Goal: Task Accomplishment & Management: Manage account settings

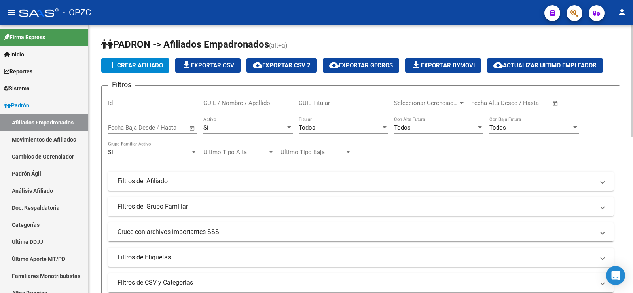
click at [223, 104] on input "CUIL / Nombre / Apellido" at bounding box center [247, 102] width 89 height 7
type input "25688175"
click at [235, 126] on div "Si" at bounding box center [244, 127] width 82 height 7
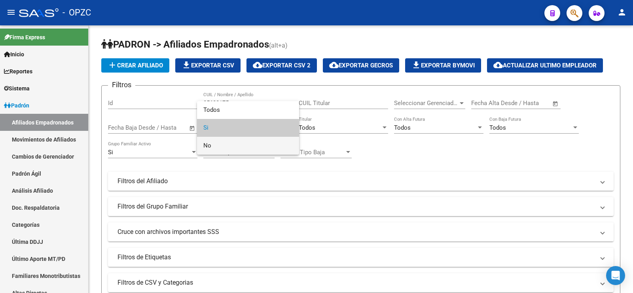
click at [227, 147] on span "No" at bounding box center [247, 146] width 89 height 18
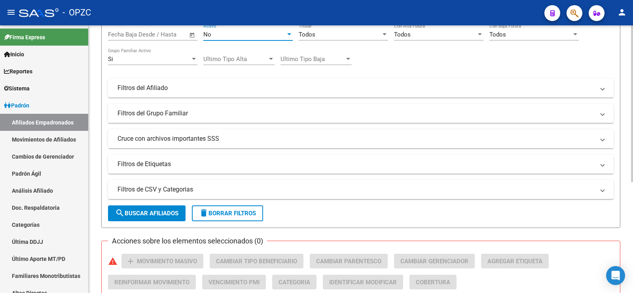
scroll to position [119, 0]
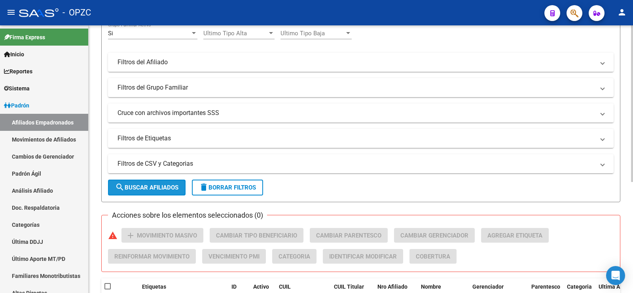
click at [160, 185] on span "search Buscar Afiliados" at bounding box center [146, 187] width 63 height 7
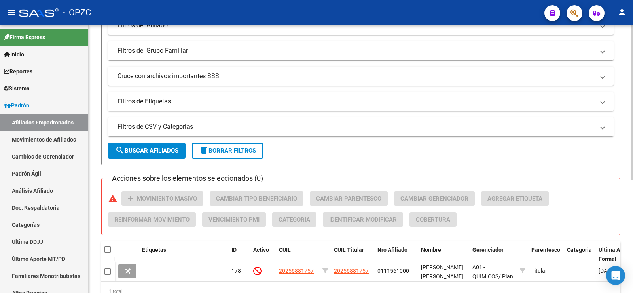
scroll to position [195, 0]
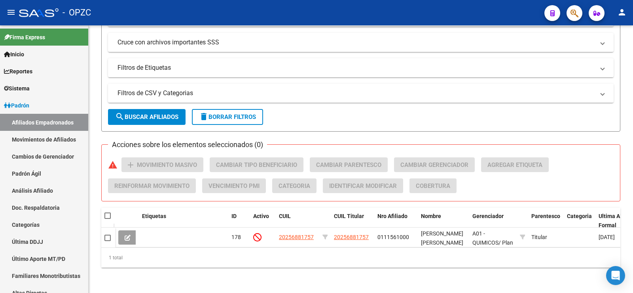
click at [127, 234] on icon at bounding box center [128, 237] width 6 height 6
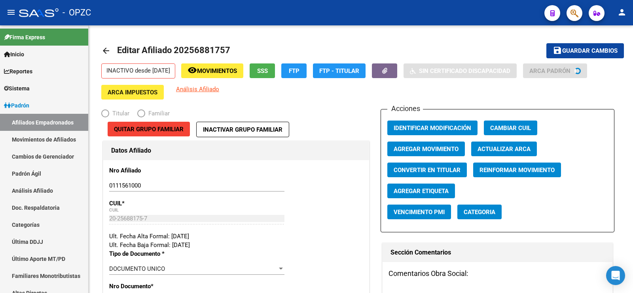
radio input "true"
type input "30-50350872-5"
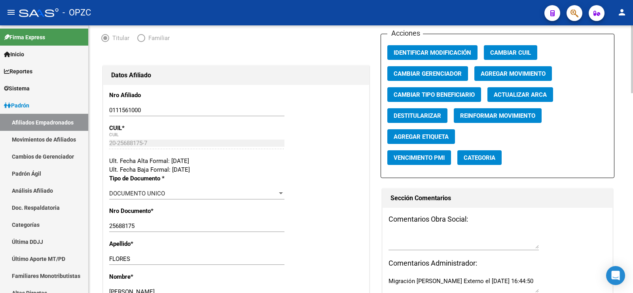
scroll to position [119, 0]
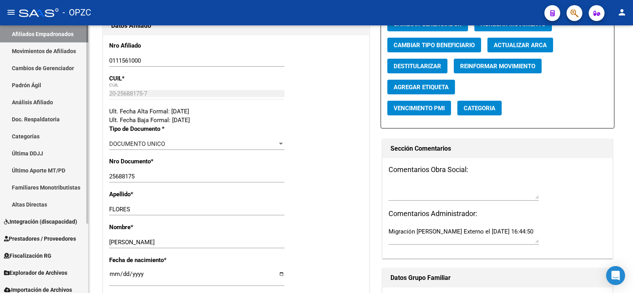
scroll to position [93, 0]
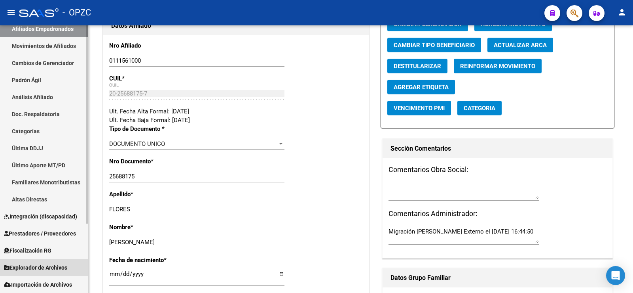
click at [59, 266] on span "Explorador de Archivos" at bounding box center [35, 267] width 63 height 9
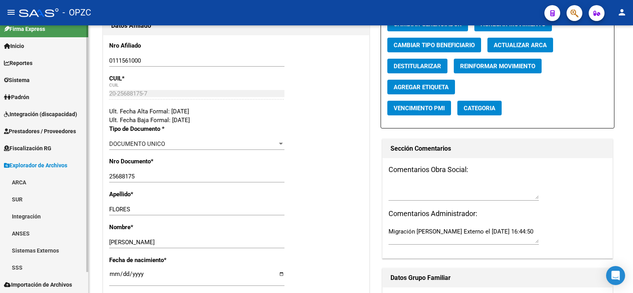
scroll to position [8, 0]
click at [40, 181] on link "ARCA" at bounding box center [44, 181] width 88 height 17
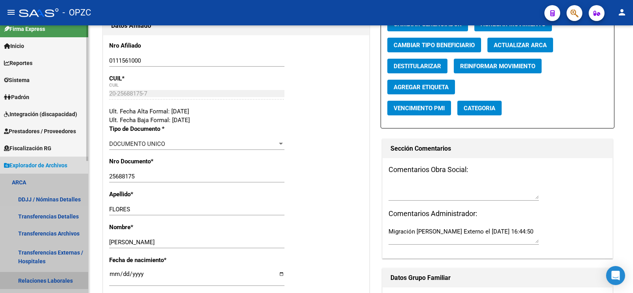
click at [52, 277] on link "Relaciones Laborales" at bounding box center [44, 280] width 88 height 17
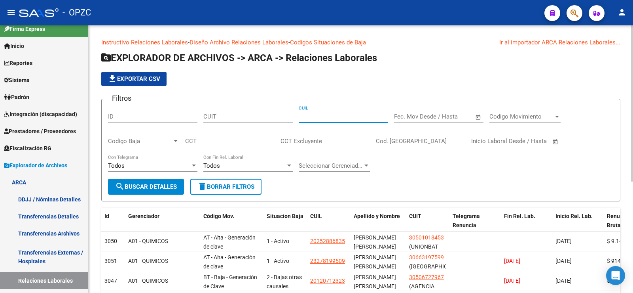
paste input "20-25688175-7"
type input "20-25688175-7"
click at [170, 183] on span "search Buscar Detalles" at bounding box center [146, 186] width 62 height 7
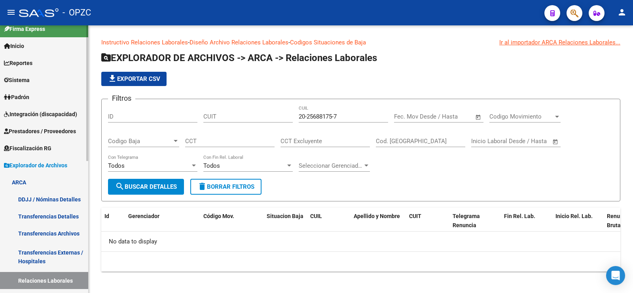
click at [26, 98] on span "Padrón" at bounding box center [16, 97] width 25 height 9
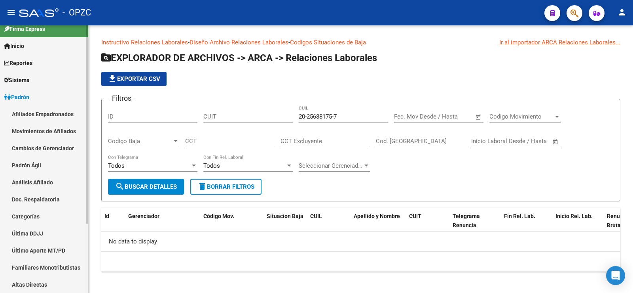
click at [29, 181] on link "Análisis Afiliado" at bounding box center [44, 181] width 88 height 17
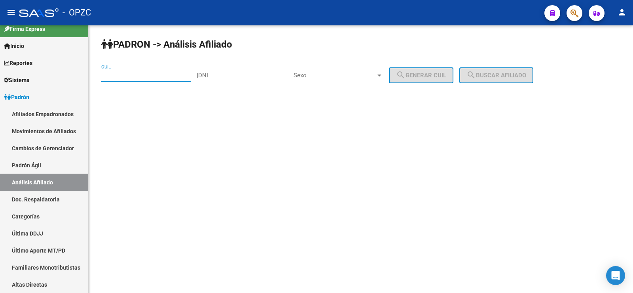
paste input "20-25688175-7"
type input "20-25688175-7"
click at [490, 73] on span "search Buscar afiliado" at bounding box center [497, 75] width 60 height 7
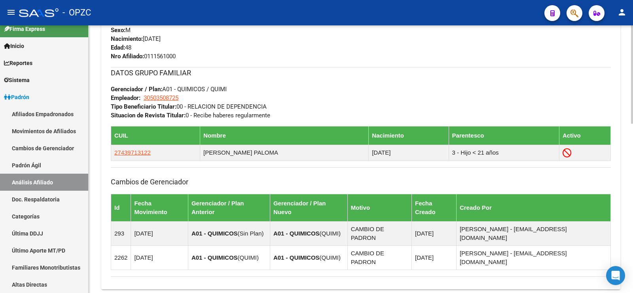
scroll to position [459, 0]
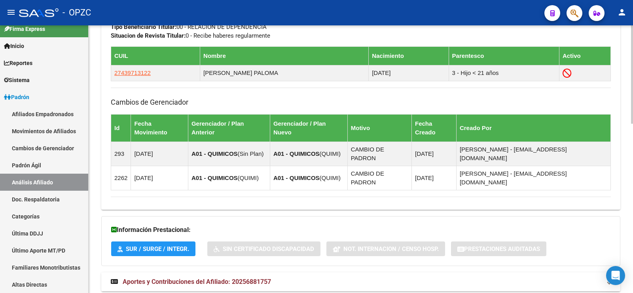
drag, startPoint x: 225, startPoint y: 256, endPoint x: 273, endPoint y: 190, distance: 82.0
click at [225, 277] on span "Aportes y Contribuciones del Afiliado: 20256881757" at bounding box center [197, 281] width 148 height 8
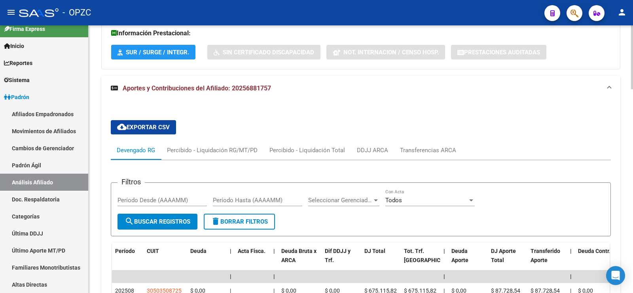
scroll to position [697, 0]
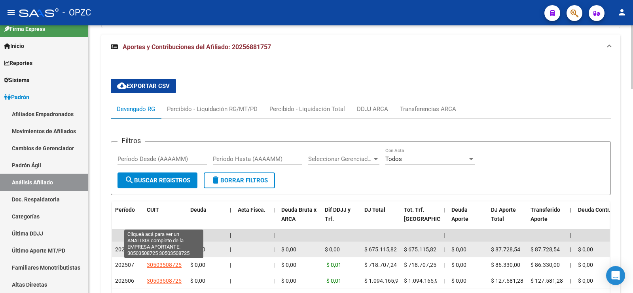
click at [177, 246] on span "30503508725" at bounding box center [164, 249] width 35 height 6
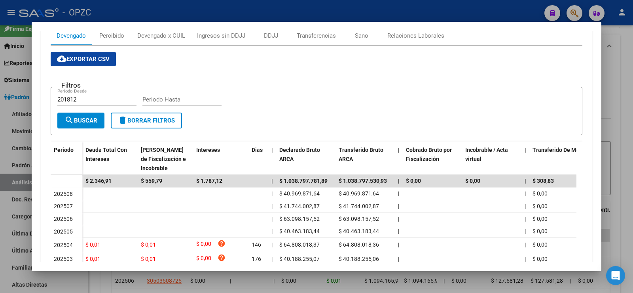
scroll to position [158, 0]
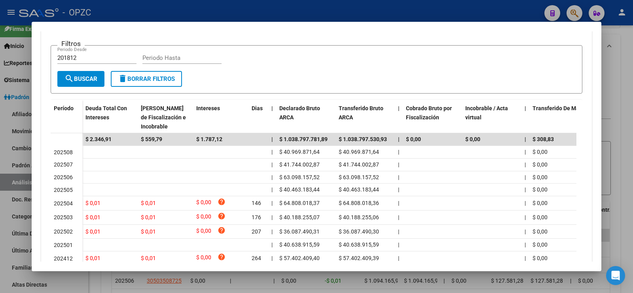
click at [623, 50] on div at bounding box center [316, 146] width 633 height 293
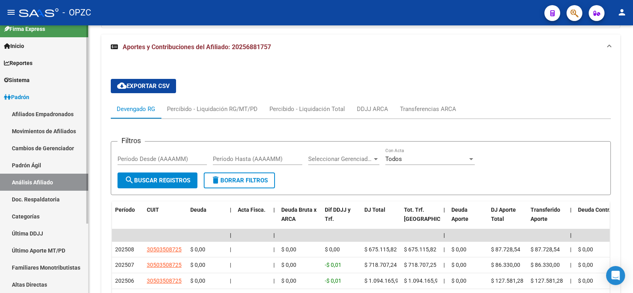
click at [57, 114] on link "Afiliados Empadronados" at bounding box center [44, 113] width 88 height 17
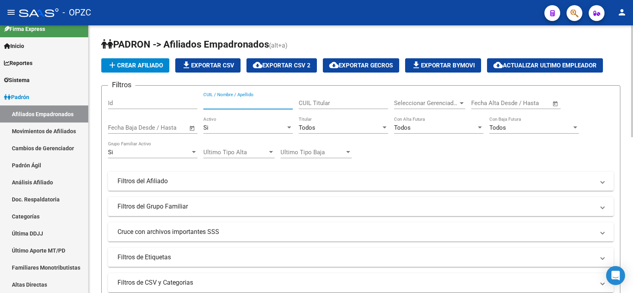
drag, startPoint x: 224, startPoint y: 101, endPoint x: 342, endPoint y: 106, distance: 118.0
paste input "30503508725"
type input "30503508725"
drag, startPoint x: 345, startPoint y: 104, endPoint x: 209, endPoint y: 111, distance: 136.4
click at [209, 111] on div "Filtros Id CUIL / Nombre / Apellido 30503508725 CUIL Titular Seleccionar Gerenc…" at bounding box center [361, 179] width 506 height 175
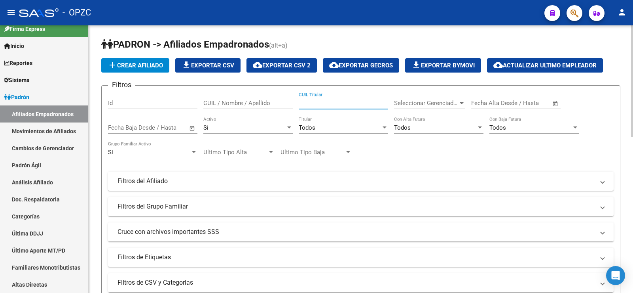
click at [227, 98] on div "CUIL / Nombre / Apellido" at bounding box center [247, 100] width 89 height 17
type input "25688175"
click at [234, 125] on div "Si" at bounding box center [244, 127] width 82 height 7
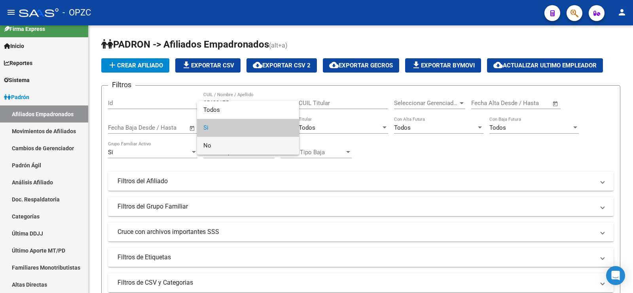
click at [224, 146] on span "No" at bounding box center [247, 146] width 89 height 18
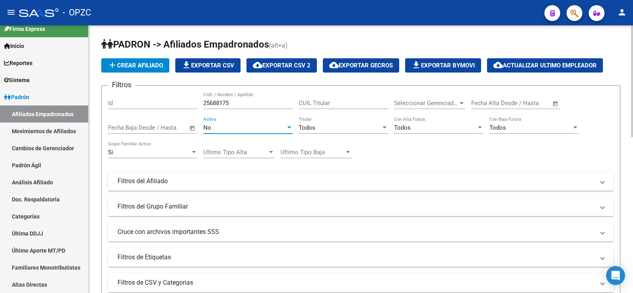
scroll to position [238, 0]
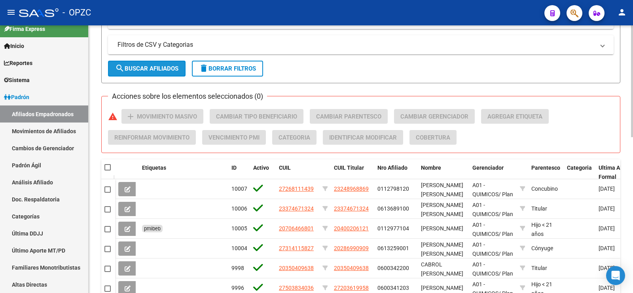
click at [154, 69] on span "search Buscar Afiliados" at bounding box center [146, 68] width 63 height 7
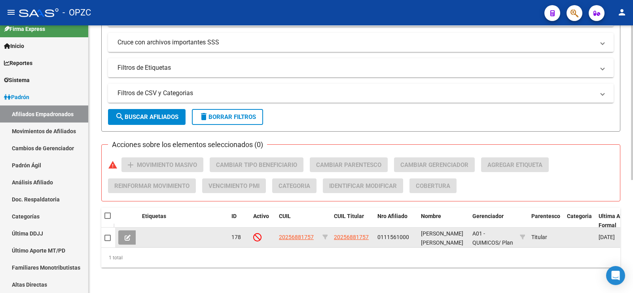
scroll to position [195, 0]
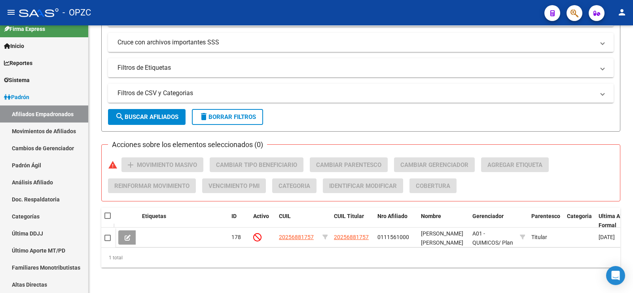
click at [126, 234] on icon at bounding box center [128, 237] width 6 height 6
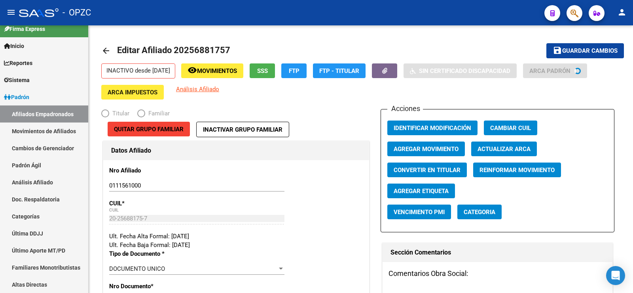
radio input "true"
type input "30-50350872-5"
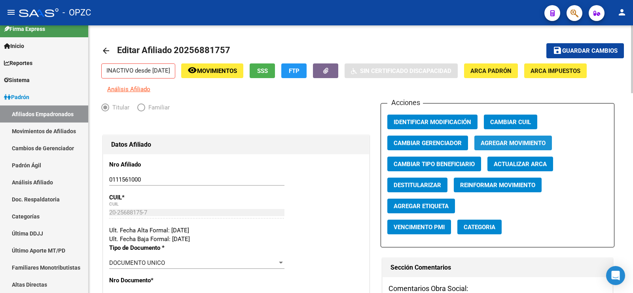
click at [501, 141] on span "Agregar Movimiento" at bounding box center [513, 142] width 65 height 7
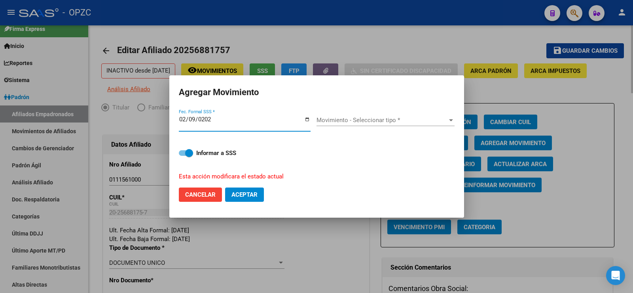
type input "[DATE]"
click at [386, 121] on span "Movimiento - Seleccionar tipo *" at bounding box center [382, 119] width 131 height 7
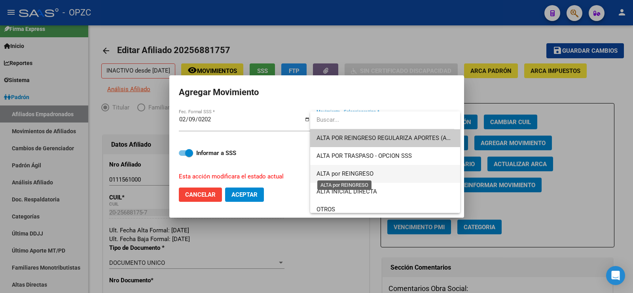
click at [365, 171] on span "ALTA por REINGRESO" at bounding box center [345, 173] width 57 height 7
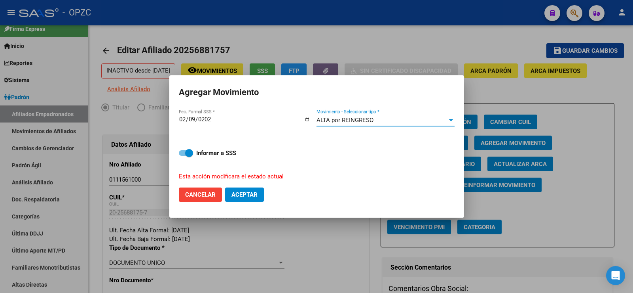
click at [243, 195] on span "Aceptar" at bounding box center [245, 194] width 26 height 7
checkbox input "false"
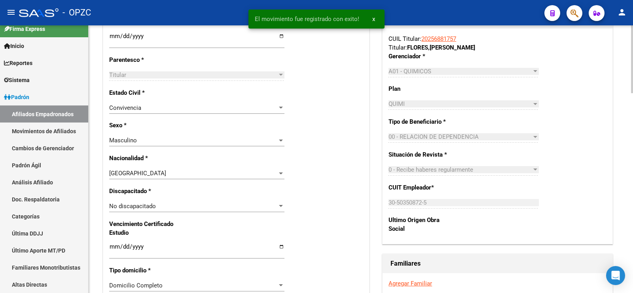
scroll to position [475, 0]
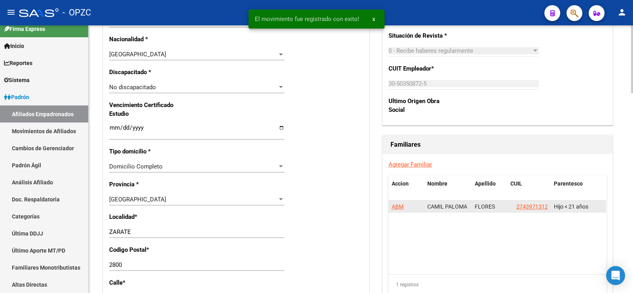
click at [399, 204] on span "ABM" at bounding box center [398, 206] width 12 height 6
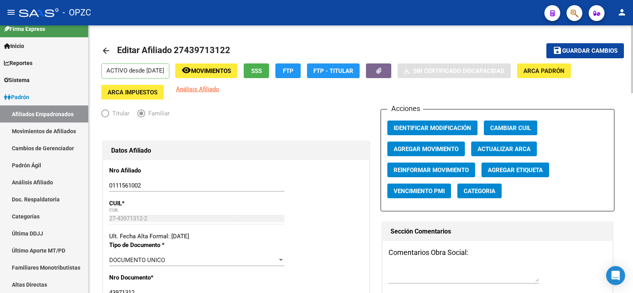
click at [444, 150] on span "Agregar Movimiento" at bounding box center [426, 148] width 65 height 7
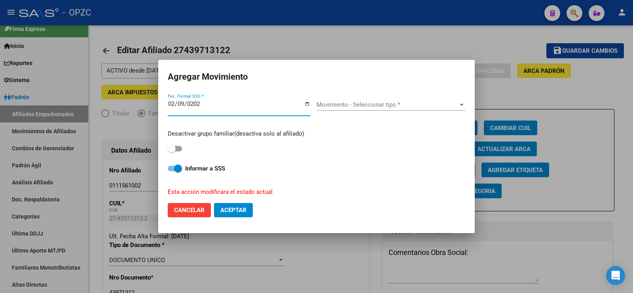
type input "[DATE]"
click at [384, 107] on span "Movimiento - Seleccionar tipo *" at bounding box center [388, 104] width 142 height 7
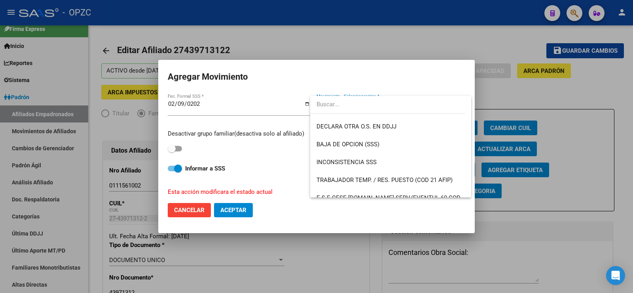
scroll to position [576, 0]
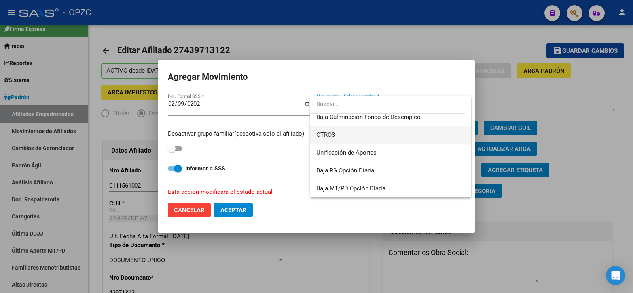
click at [337, 133] on span "OTROS" at bounding box center [391, 135] width 148 height 18
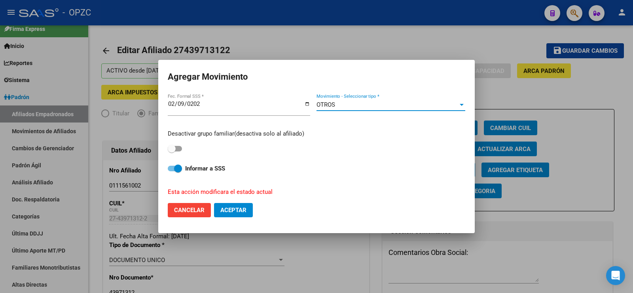
click at [181, 146] on span at bounding box center [175, 149] width 14 height 6
click at [172, 151] on input "checkbox" at bounding box center [171, 151] width 0 height 0
checkbox input "true"
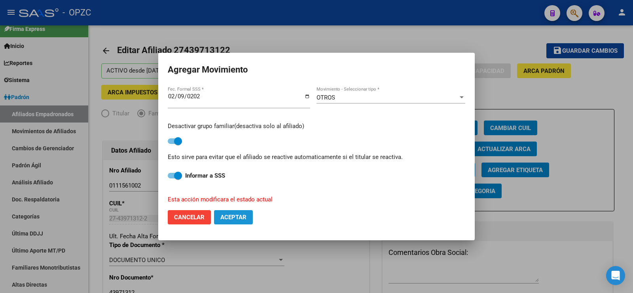
click at [232, 213] on button "Aceptar" at bounding box center [233, 217] width 39 height 14
checkbox input "false"
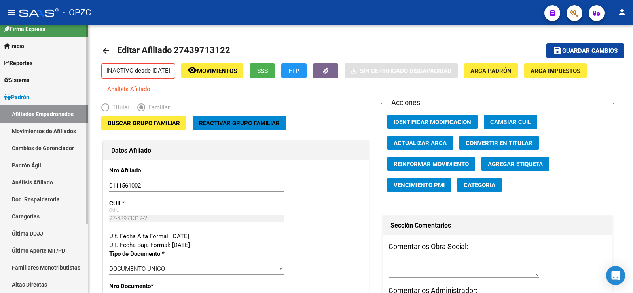
click at [62, 114] on link "Afiliados Empadronados" at bounding box center [44, 113] width 88 height 17
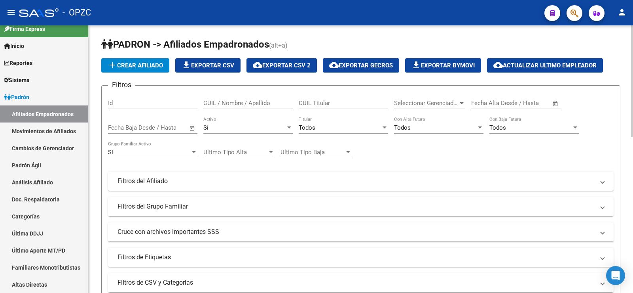
click at [241, 105] on input "CUIL / Nombre / Apellido" at bounding box center [247, 102] width 89 height 7
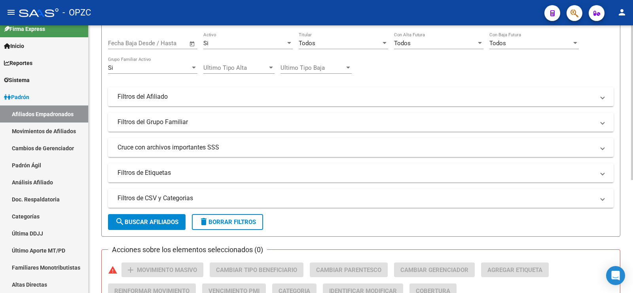
scroll to position [195, 0]
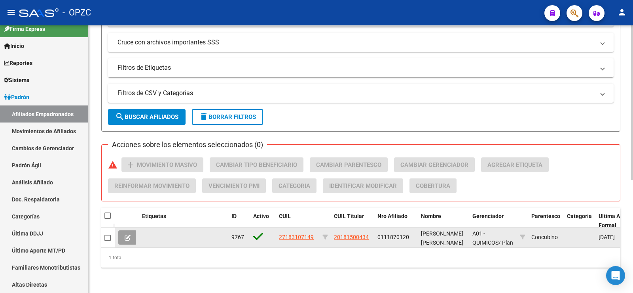
type input "[PERSON_NAME]"
click at [126, 234] on icon at bounding box center [128, 237] width 6 height 6
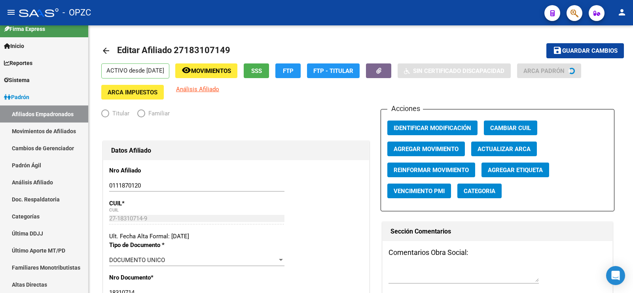
radio input "true"
type input "30-70960628-6"
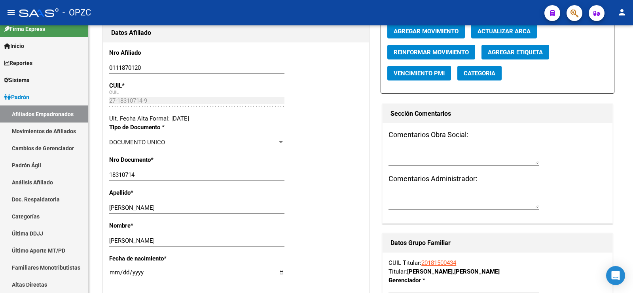
scroll to position [158, 0]
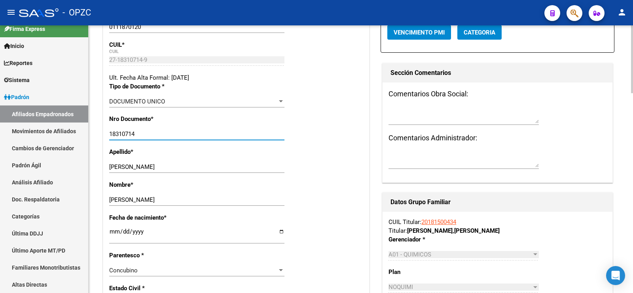
drag, startPoint x: 143, startPoint y: 136, endPoint x: 106, endPoint y: 136, distance: 36.0
click at [37, 108] on link "Afiliados Empadronados" at bounding box center [44, 113] width 88 height 17
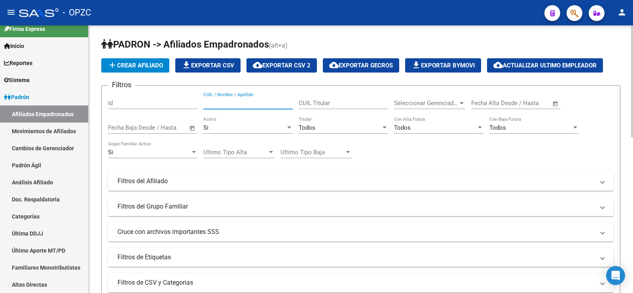
click at [224, 100] on input "CUIL / Nombre / Apellido" at bounding box center [247, 102] width 89 height 7
type input "48292803"
click at [228, 127] on div "Si" at bounding box center [244, 127] width 82 height 7
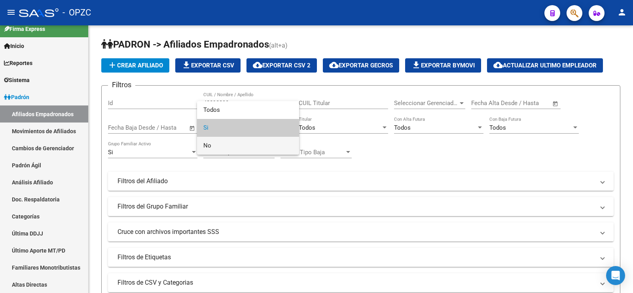
click at [226, 143] on span "No" at bounding box center [247, 146] width 89 height 18
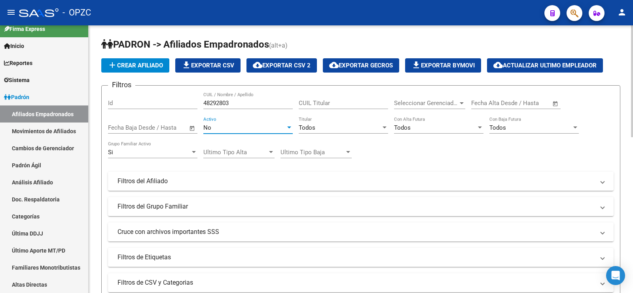
click at [175, 151] on div "Si" at bounding box center [149, 151] width 82 height 7
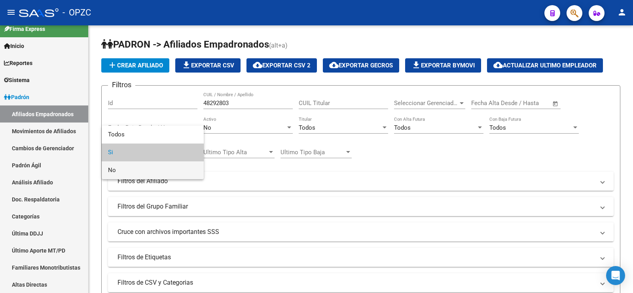
click at [167, 169] on span "No" at bounding box center [152, 170] width 89 height 18
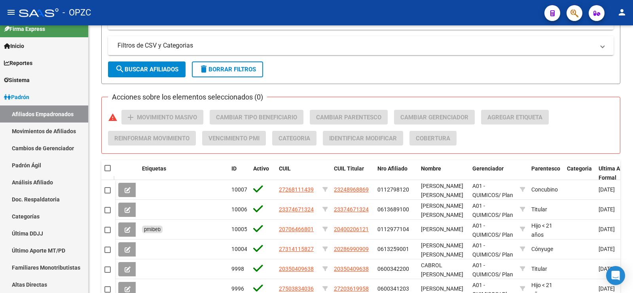
scroll to position [238, 0]
click at [166, 63] on button "search Buscar Afiliados" at bounding box center [147, 69] width 78 height 16
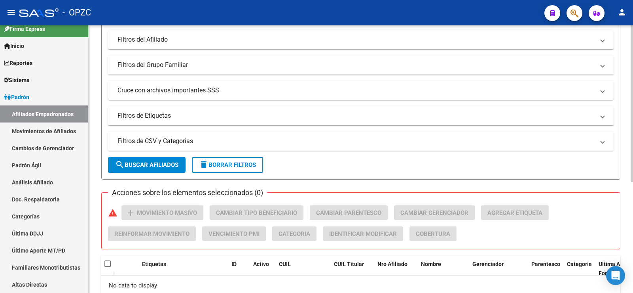
scroll to position [31, 0]
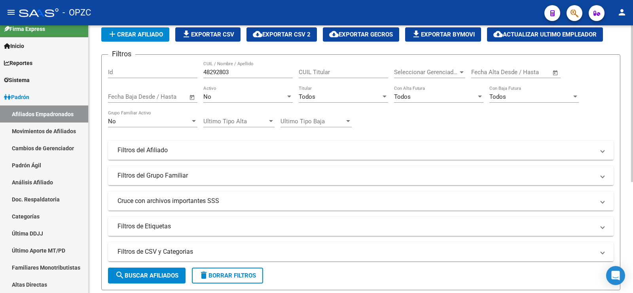
click at [156, 125] on div "No Grupo Familiar Activo" at bounding box center [152, 118] width 89 height 17
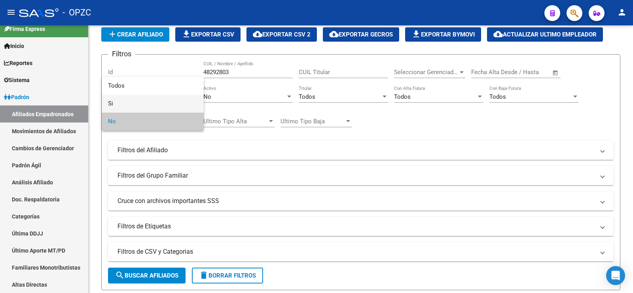
click at [152, 105] on span "Si" at bounding box center [152, 104] width 89 height 18
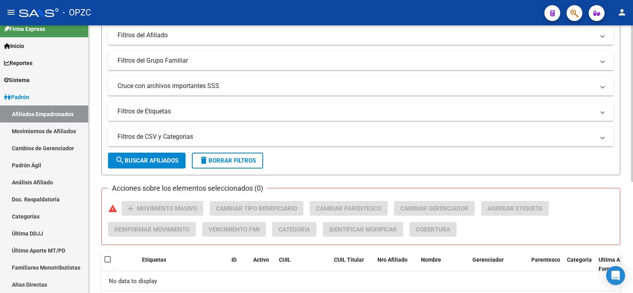
scroll to position [150, 0]
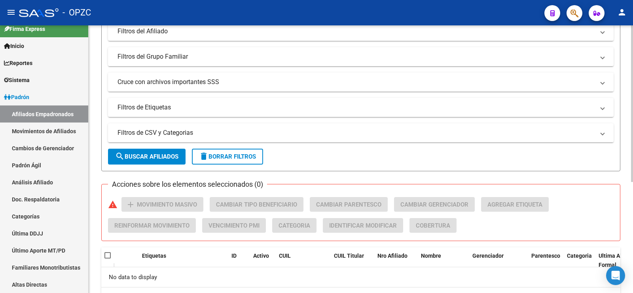
click at [159, 157] on span "search Buscar Afiliados" at bounding box center [146, 156] width 63 height 7
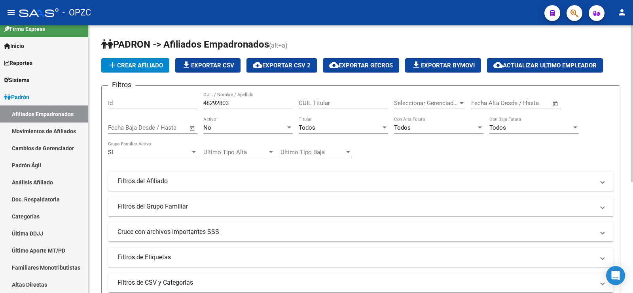
click at [212, 128] on div "No" at bounding box center [244, 127] width 82 height 7
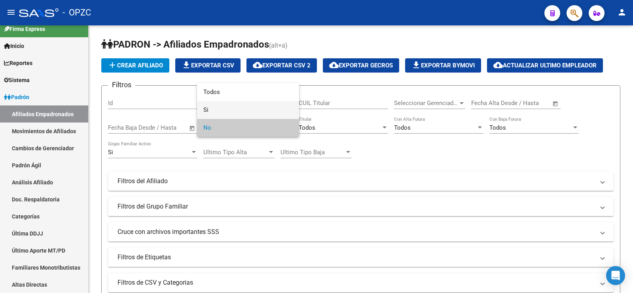
click at [219, 107] on span "Si" at bounding box center [247, 110] width 89 height 18
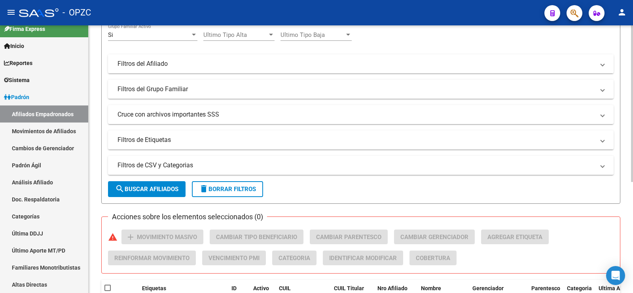
scroll to position [119, 0]
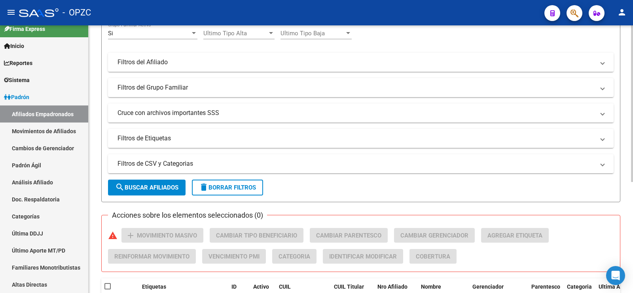
click at [167, 186] on span "search Buscar Afiliados" at bounding box center [146, 187] width 63 height 7
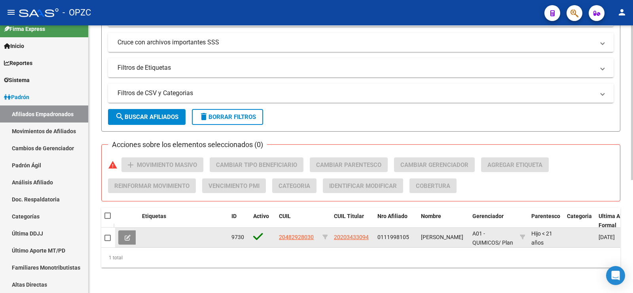
click at [126, 234] on icon at bounding box center [128, 237] width 6 height 6
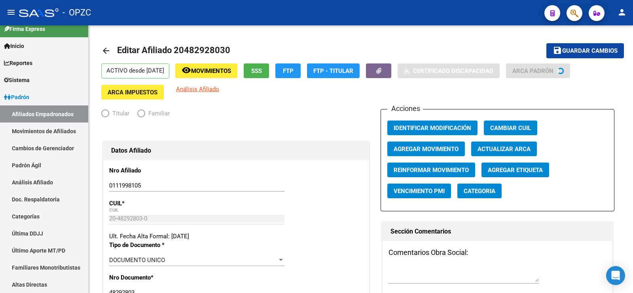
radio input "true"
type input "30-50101005-3"
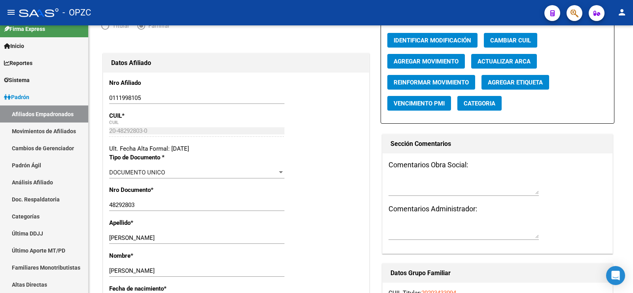
scroll to position [79, 0]
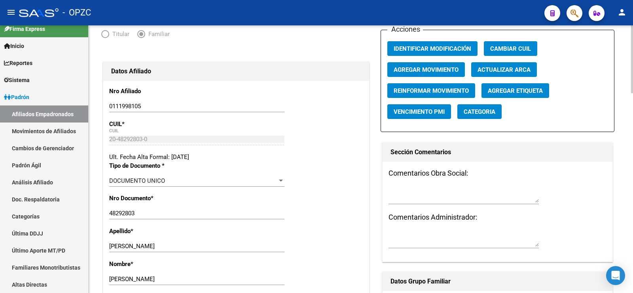
click at [115, 105] on input "0111998105" at bounding box center [196, 106] width 175 height 7
click at [123, 104] on input "0111998105" at bounding box center [196, 106] width 175 height 7
click at [155, 105] on input "0111998105" at bounding box center [196, 106] width 175 height 7
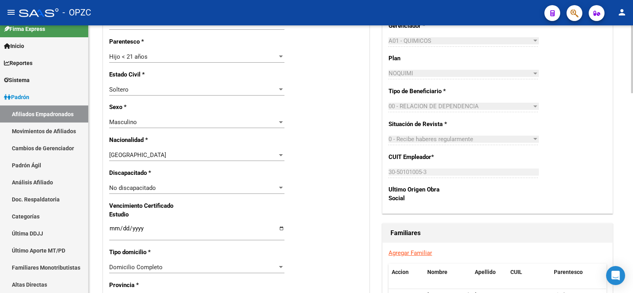
scroll to position [396, 0]
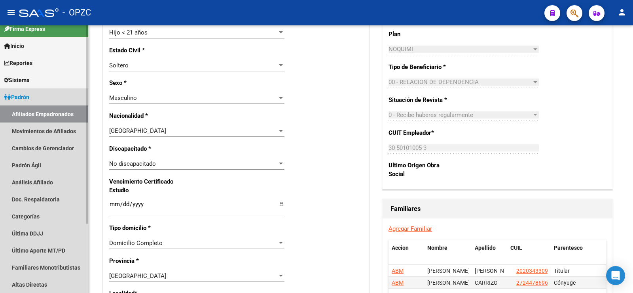
click at [52, 110] on link "Afiliados Empadronados" at bounding box center [44, 113] width 88 height 17
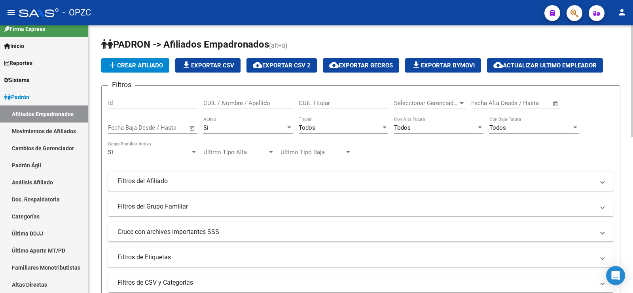
click at [228, 103] on input "CUIL / Nombre / Apellido" at bounding box center [247, 102] width 89 height 7
drag, startPoint x: 230, startPoint y: 102, endPoint x: 162, endPoint y: 98, distance: 68.6
click at [162, 98] on div "Filtros Id ibarrol CUIL / Nombre / Apellido CUIL Titular Seleccionar Gerenciado…" at bounding box center [361, 179] width 506 height 175
drag, startPoint x: 225, startPoint y: 100, endPoint x: 137, endPoint y: 103, distance: 88.3
click at [137, 103] on div "Filtros Id thon CUIL / Nombre / Apellido CUIL Titular Seleccionar Gerenciador S…" at bounding box center [361, 179] width 506 height 175
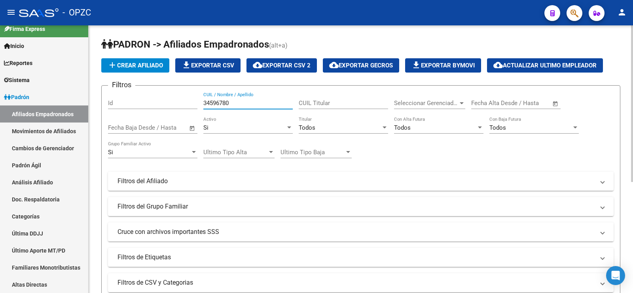
type input "34596780"
click at [236, 130] on div "Si" at bounding box center [244, 127] width 82 height 7
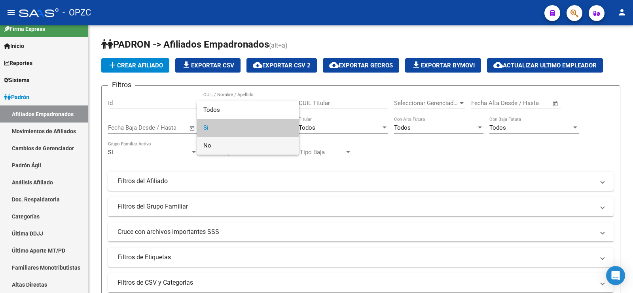
click at [232, 147] on span "No" at bounding box center [247, 146] width 89 height 18
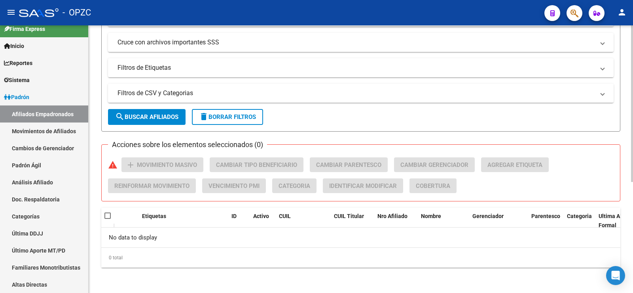
click at [178, 120] on span "search Buscar Afiliados" at bounding box center [146, 116] width 63 height 7
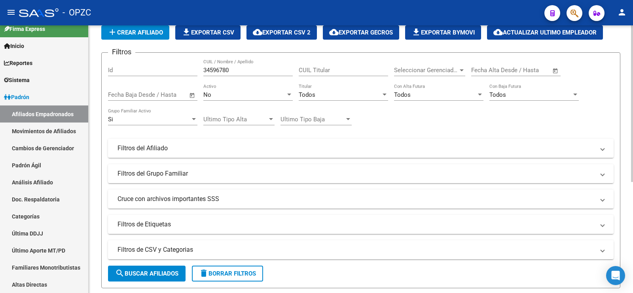
scroll to position [31, 0]
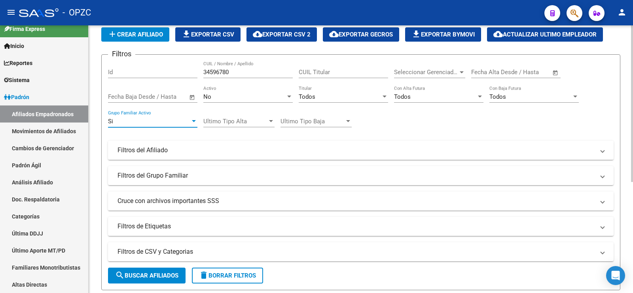
click at [143, 122] on div "Si" at bounding box center [149, 121] width 82 height 7
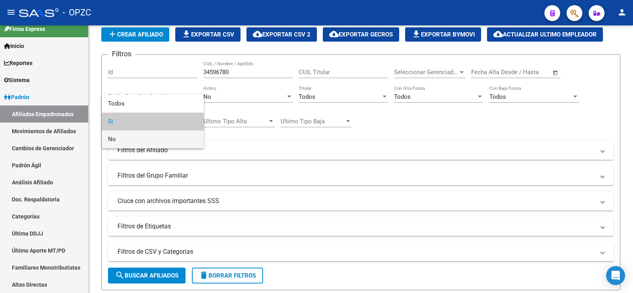
click at [138, 138] on span "No" at bounding box center [152, 139] width 89 height 18
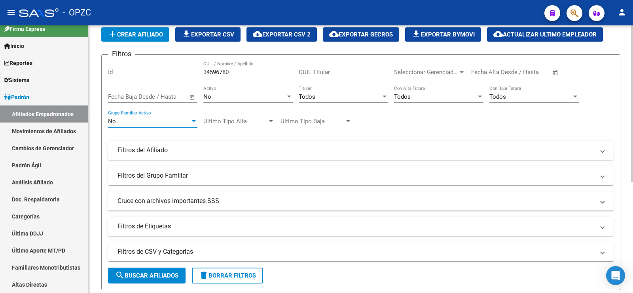
click at [161, 275] on span "search Buscar Afiliados" at bounding box center [146, 275] width 63 height 7
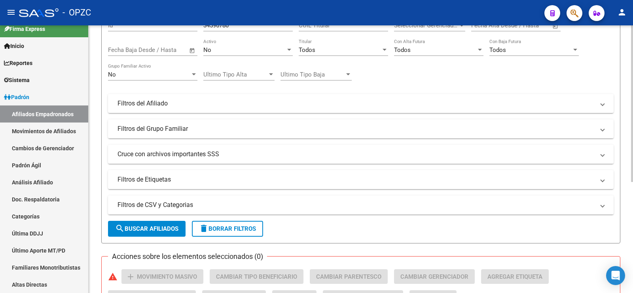
scroll to position [0, 0]
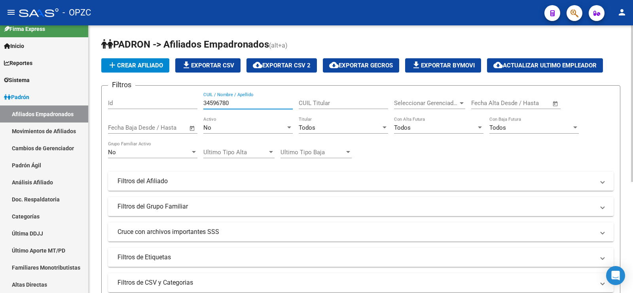
drag, startPoint x: 224, startPoint y: 101, endPoint x: 190, endPoint y: 101, distance: 33.6
click at [190, 101] on div "Filtros Id 34596780 CUIL / Nombre / Apellido CUIL Titular Seleccionar Gerenciad…" at bounding box center [361, 179] width 506 height 175
